Goal: Contribute content

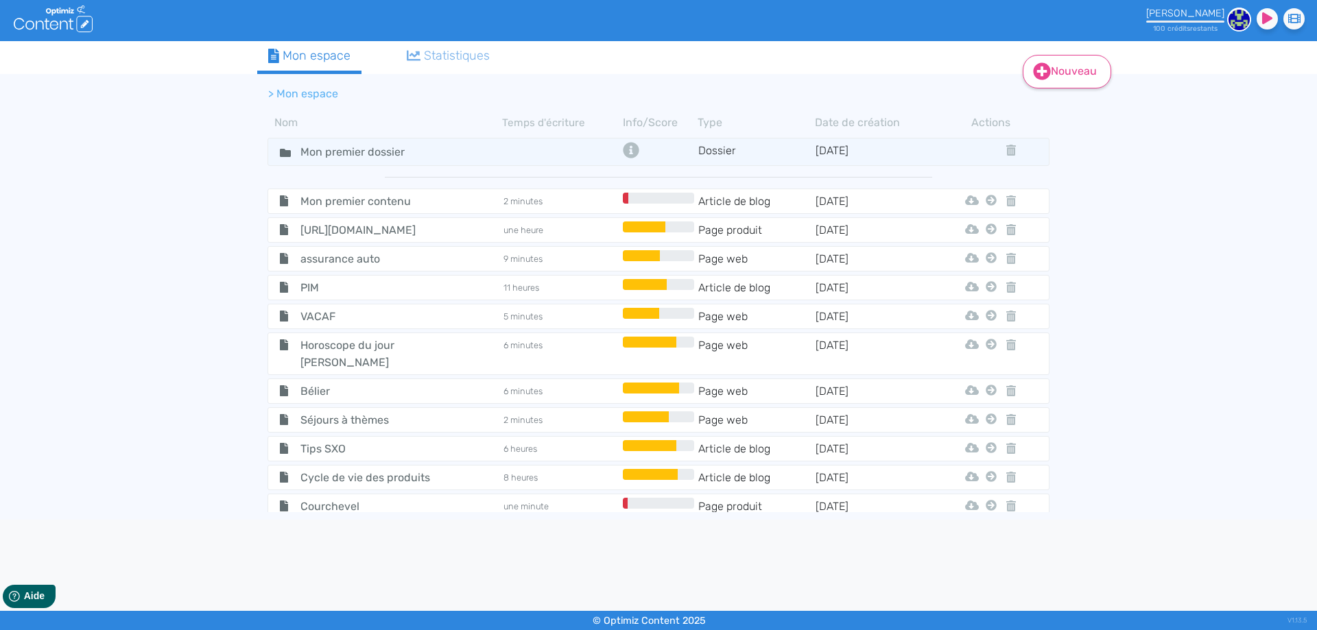
click at [1035, 73] on icon at bounding box center [1041, 71] width 17 height 17
click at [1050, 108] on button "Contenu" at bounding box center [1076, 106] width 110 height 22
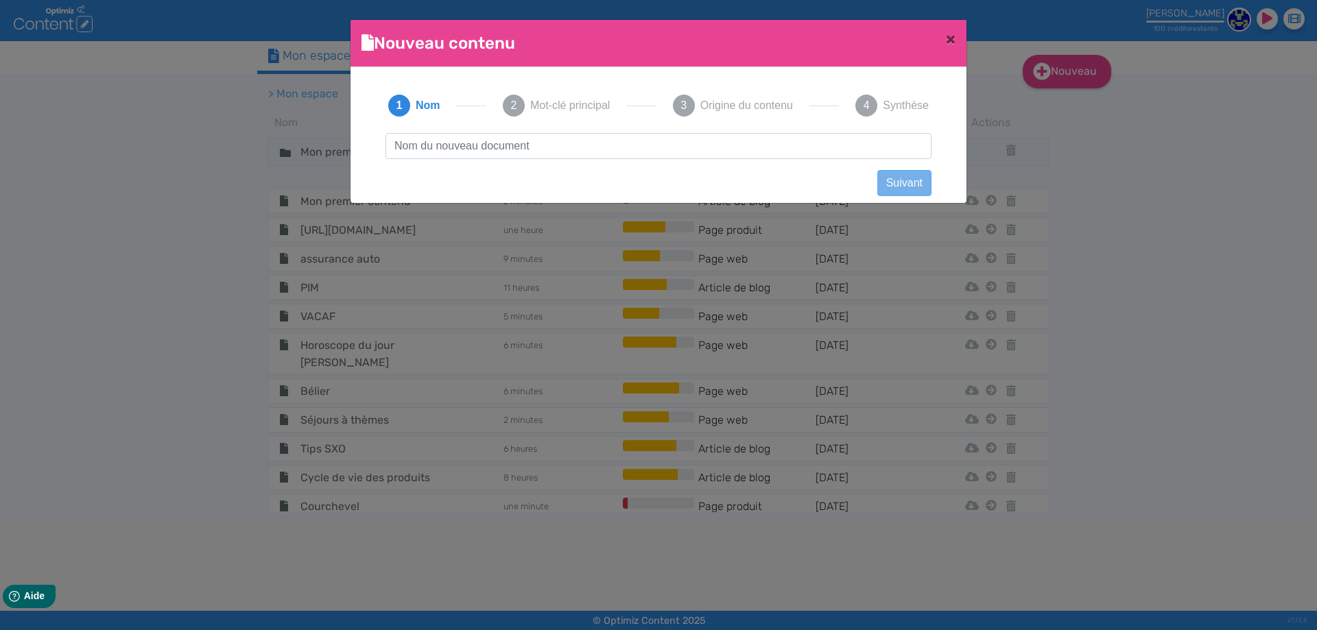
scroll to position [1, 0]
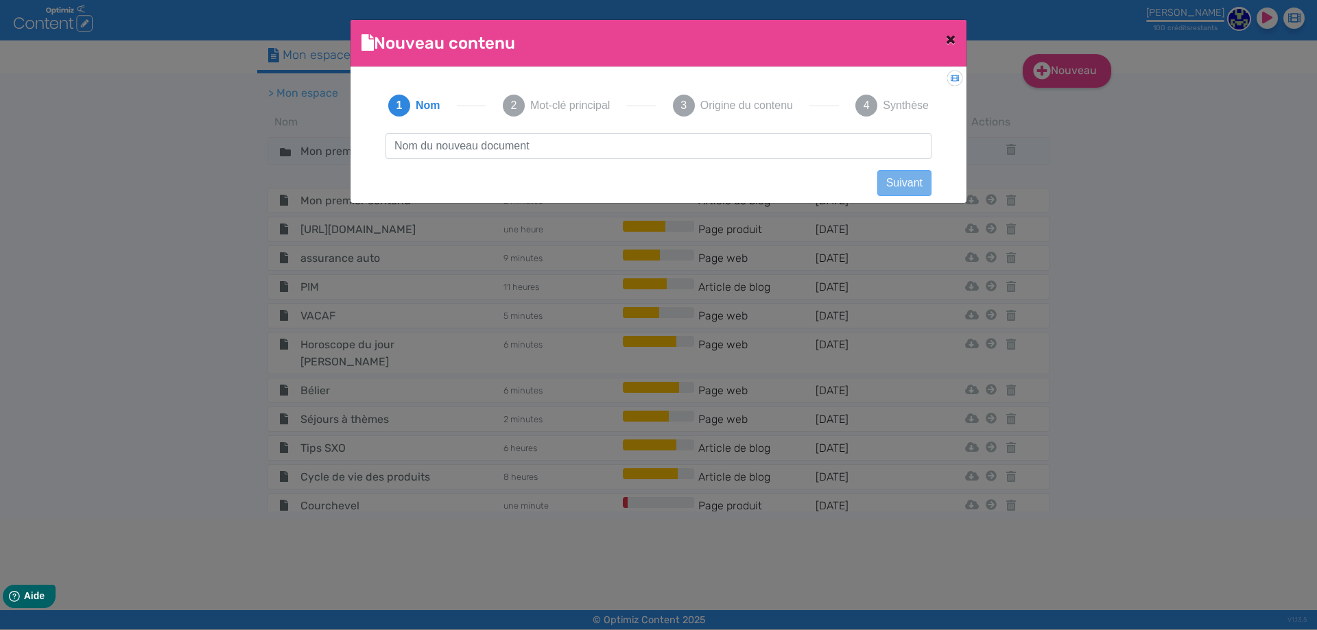
click at [948, 40] on span "×" at bounding box center [951, 38] width 10 height 19
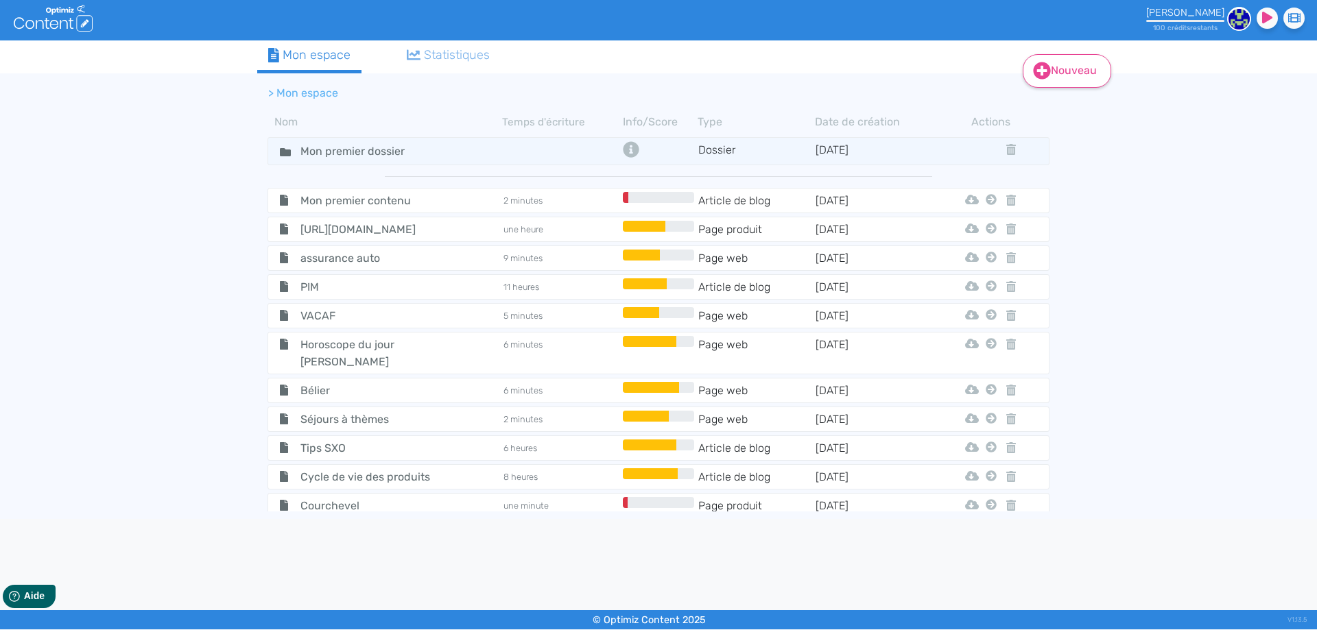
click at [1055, 73] on link "Nouveau" at bounding box center [1066, 71] width 88 height 34
